Goal: Find contact information: Find contact information

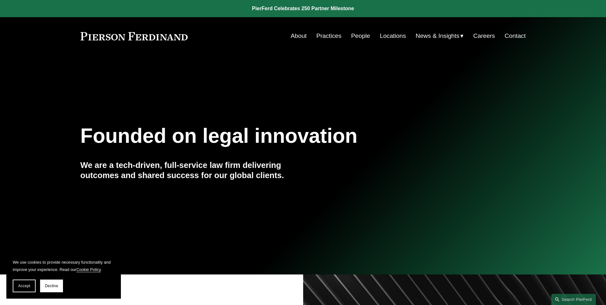
click at [369, 36] on nav "About Practices People Locations News & Insights News Insights Blogs Careers Co…" at bounding box center [408, 36] width 235 height 12
click at [363, 37] on link "People" at bounding box center [360, 36] width 19 height 12
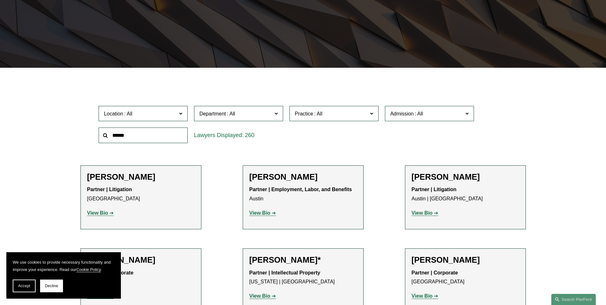
scroll to position [127, 0]
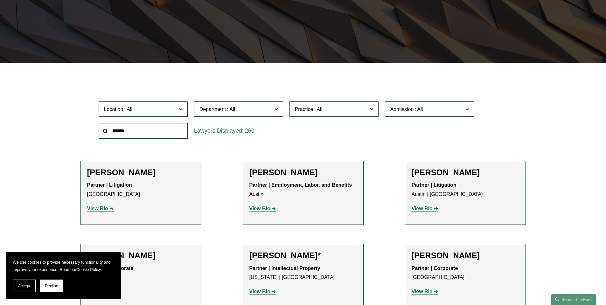
click at [162, 133] on input "text" at bounding box center [143, 131] width 89 height 16
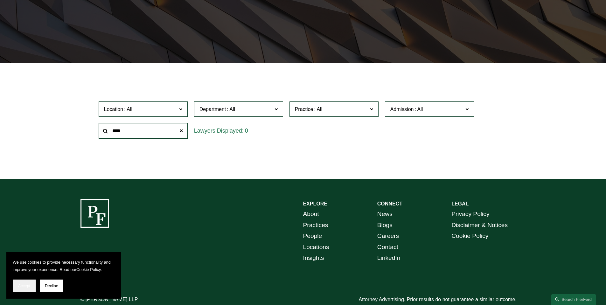
click at [23, 290] on button "Accept" at bounding box center [24, 286] width 23 height 13
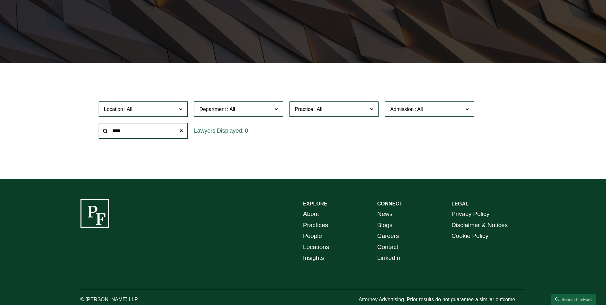
click at [138, 129] on input "****" at bounding box center [143, 131] width 89 height 16
type input "*"
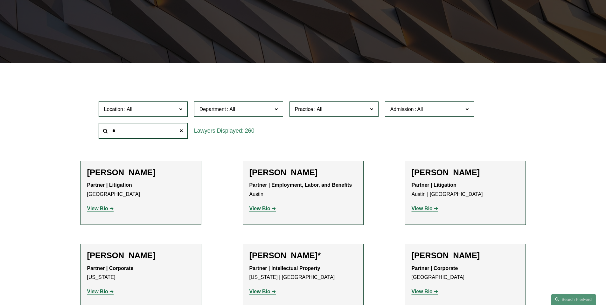
scroll to position [0, 0]
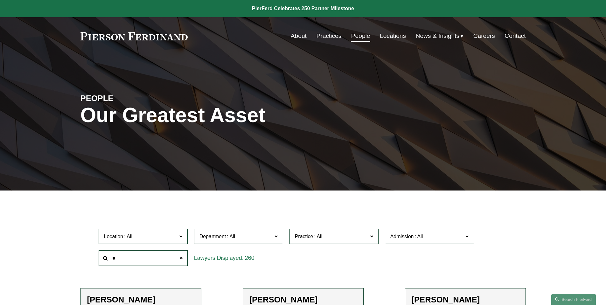
click at [139, 259] on input "*" at bounding box center [143, 258] width 89 height 16
type input "******"
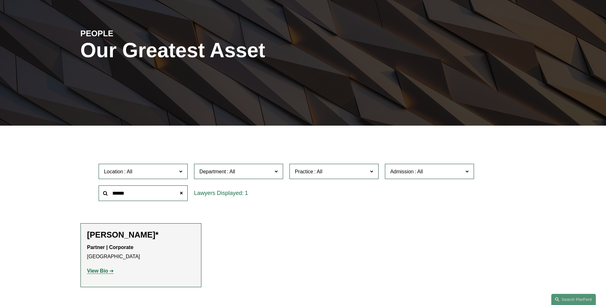
scroll to position [95, 0]
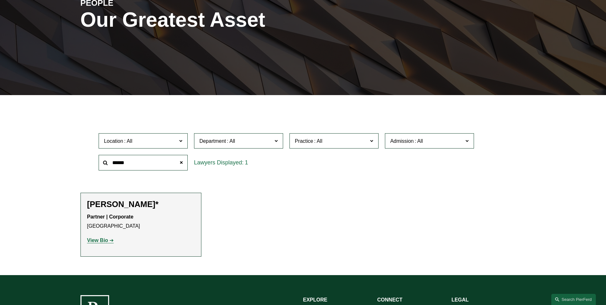
click at [105, 240] on strong "View Bio" at bounding box center [97, 240] width 21 height 5
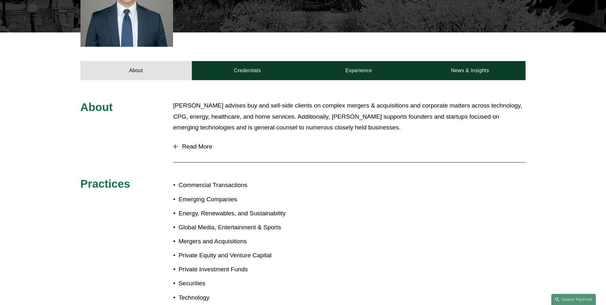
scroll to position [390, 0]
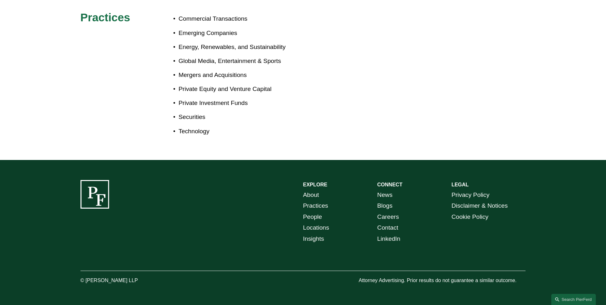
drag, startPoint x: 143, startPoint y: 279, endPoint x: 86, endPoint y: 277, distance: 57.6
click at [86, 277] on p "© [PERSON_NAME] LLP" at bounding box center [126, 280] width 93 height 9
copy p "Pierson Ferdinand LLP"
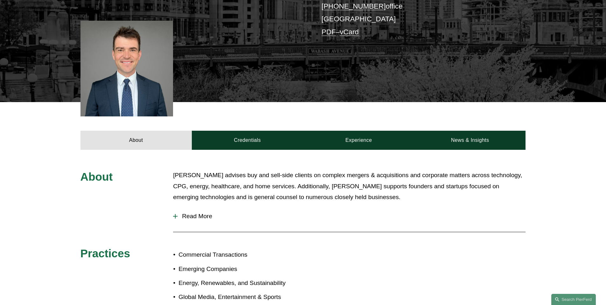
scroll to position [72, 0]
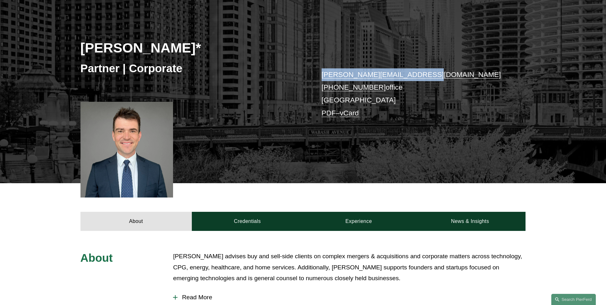
drag, startPoint x: 426, startPoint y: 75, endPoint x: 321, endPoint y: 74, distance: 105.0
click at [322, 74] on p "connor.slivocka@pierferd.com +1.262.829.7491 office Chicago PDF – vCard" at bounding box center [414, 93] width 185 height 51
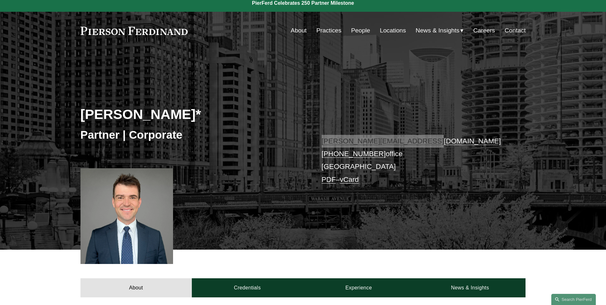
scroll to position [0, 0]
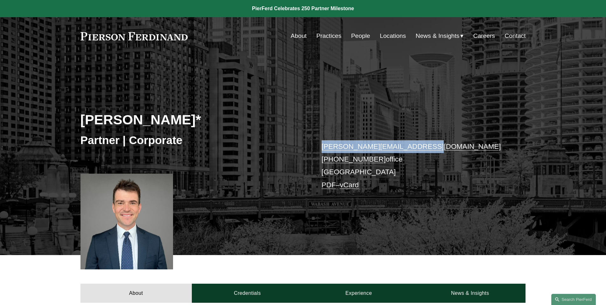
click at [390, 36] on link "Locations" at bounding box center [393, 36] width 26 height 12
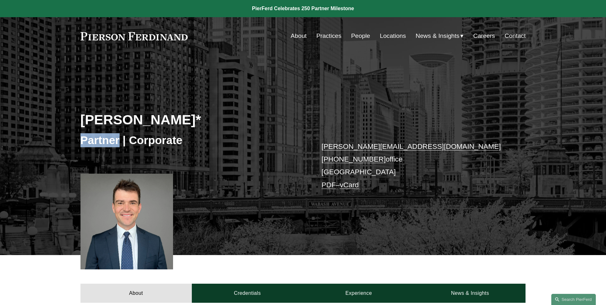
drag, startPoint x: 76, startPoint y: 137, endPoint x: 119, endPoint y: 142, distance: 43.2
click at [119, 142] on div "Connor Slivocka* Partner | Corporate connor.slivocka@pierferd.com +1.262.829.74…" at bounding box center [303, 164] width 606 height 182
copy h3 "Partner"
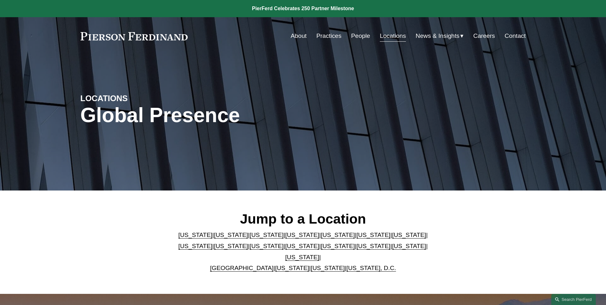
click at [392, 238] on link "[US_STATE]" at bounding box center [409, 235] width 34 height 7
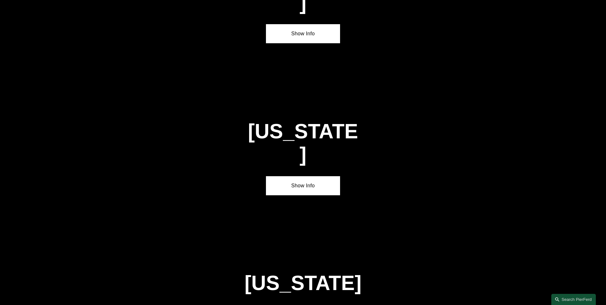
scroll to position [1096, 0]
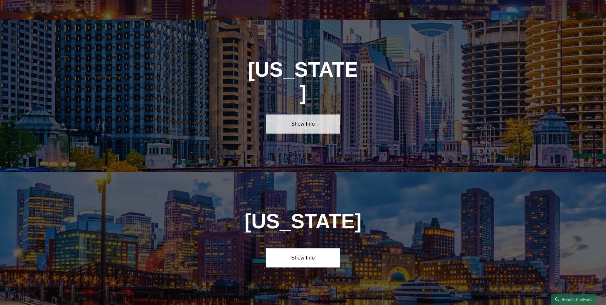
click at [300, 115] on link "Show Info" at bounding box center [303, 124] width 74 height 19
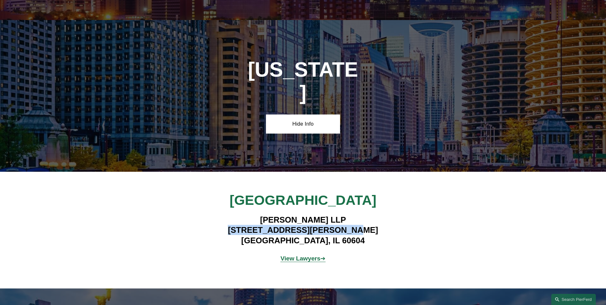
drag, startPoint x: 362, startPoint y: 191, endPoint x: 248, endPoint y: 192, distance: 114.2
click at [248, 215] on h4 "Pierson Ferdinand LLP 111 W. Jackson, Suite 1700 Chicago, IL 60604" at bounding box center [302, 230] width 185 height 31
copy h4 "111 W. Jackson, Suite 1700"
drag, startPoint x: 268, startPoint y: 204, endPoint x: 300, endPoint y: 205, distance: 32.8
click at [300, 215] on h4 "Pierson Ferdinand LLP 111 W. Jackson, Suite 1700 Chicago, IL 60604" at bounding box center [302, 230] width 185 height 31
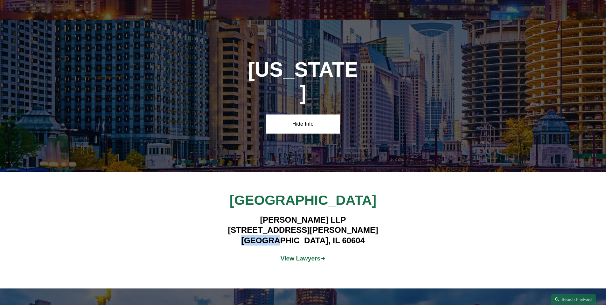
copy h4 "Chicago"
drag, startPoint x: 343, startPoint y: 205, endPoint x: 316, endPoint y: 203, distance: 27.4
click at [316, 215] on h4 "Pierson Ferdinand LLP 111 W. Jackson, Suite 1700 Chicago, IL 60604" at bounding box center [302, 230] width 185 height 31
copy h4 "60604"
